Goal: Find contact information: Find contact information

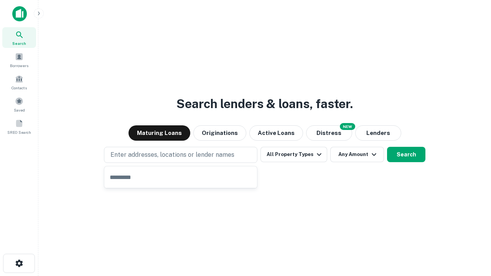
type input "**********"
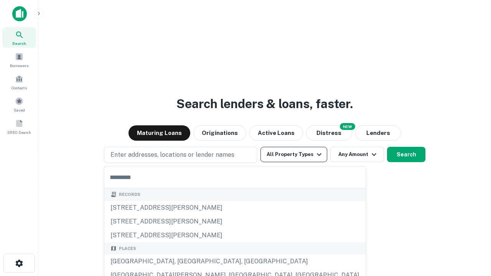
click at [294, 155] on button "All Property Types" at bounding box center [293, 154] width 67 height 15
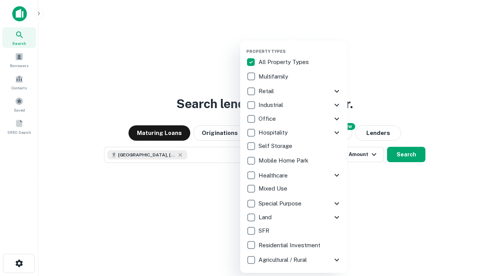
click at [300, 46] on button "button" at bounding box center [299, 46] width 107 height 0
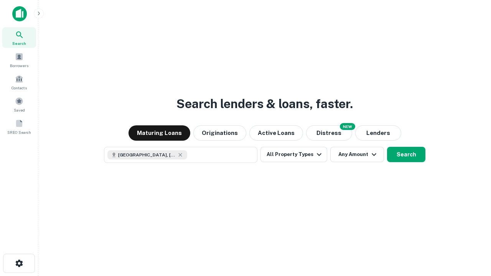
scroll to position [12, 0]
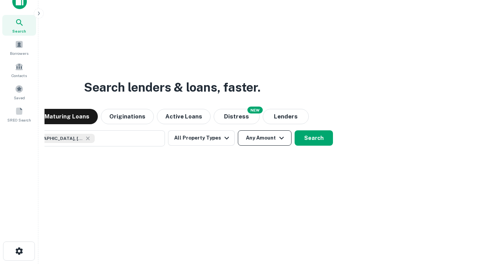
click at [238, 130] on button "Any Amount" at bounding box center [265, 137] width 54 height 15
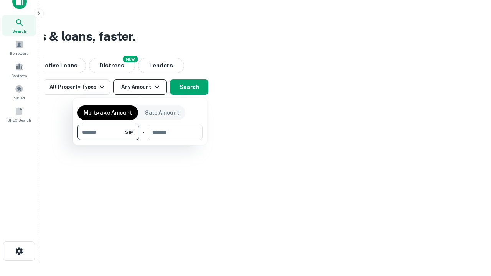
type input "*******"
click at [140, 140] on button "button" at bounding box center [139, 140] width 125 height 0
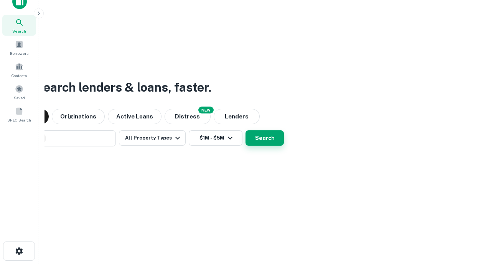
click at [245, 130] on button "Search" at bounding box center [264, 137] width 38 height 15
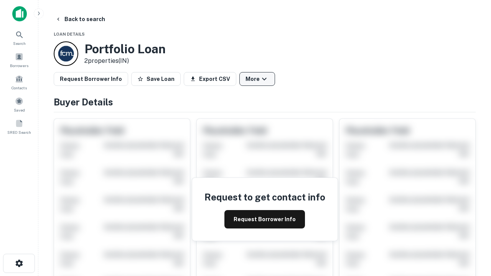
click at [257, 79] on button "More" at bounding box center [257, 79] width 36 height 14
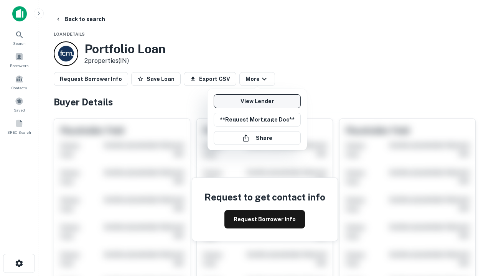
click at [257, 101] on link "View Lender" at bounding box center [257, 101] width 87 height 14
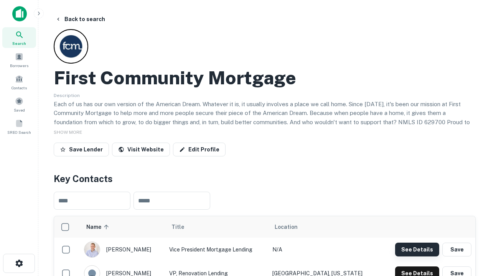
click at [417, 249] on button "See Details" at bounding box center [417, 250] width 44 height 14
click at [19, 263] on icon "button" at bounding box center [19, 263] width 9 height 9
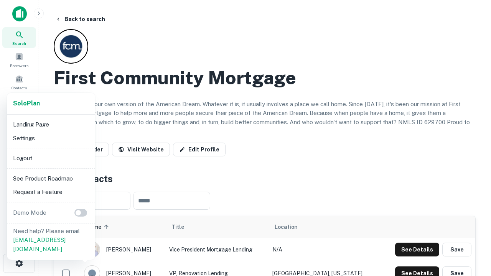
click at [51, 158] on li "Logout" at bounding box center [51, 158] width 82 height 14
